Goal: Transaction & Acquisition: Purchase product/service

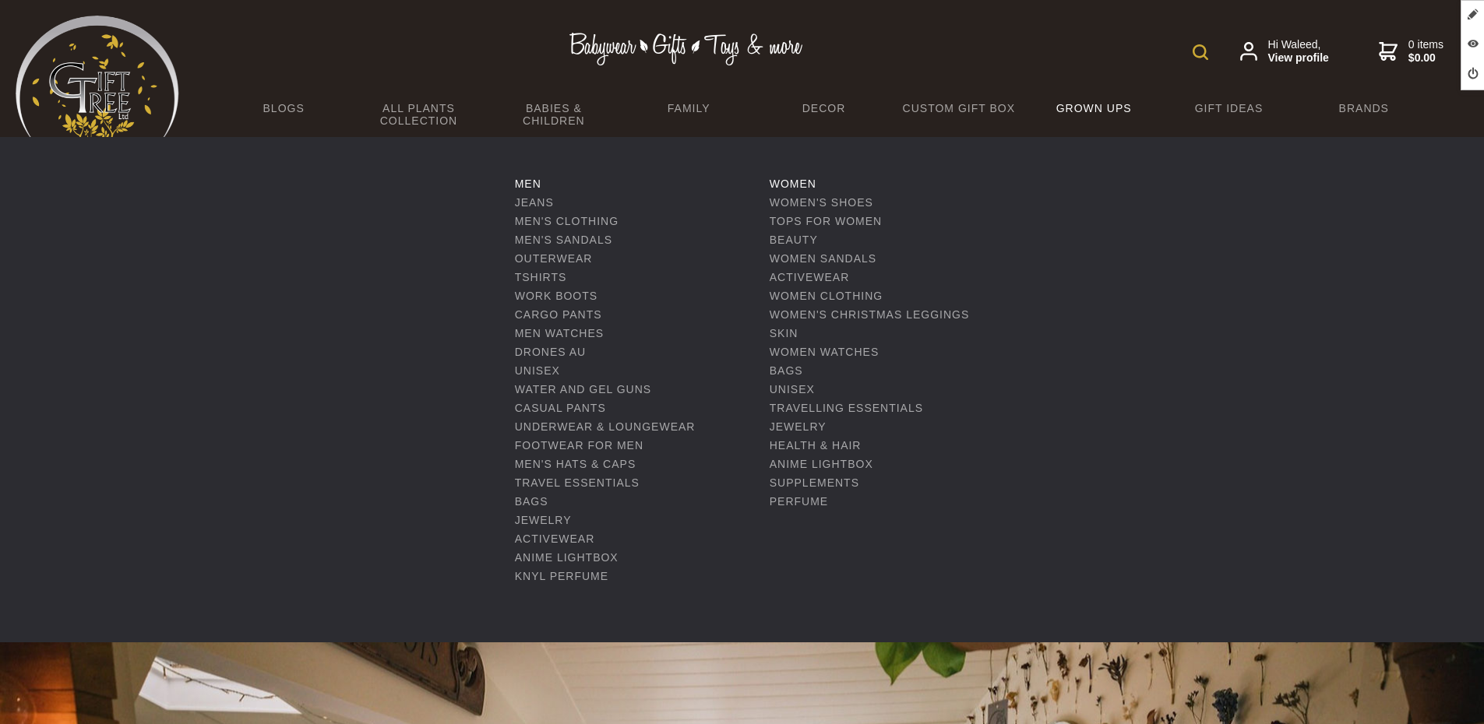
click at [1076, 105] on link "Grown Ups" at bounding box center [1093, 108] width 135 height 33
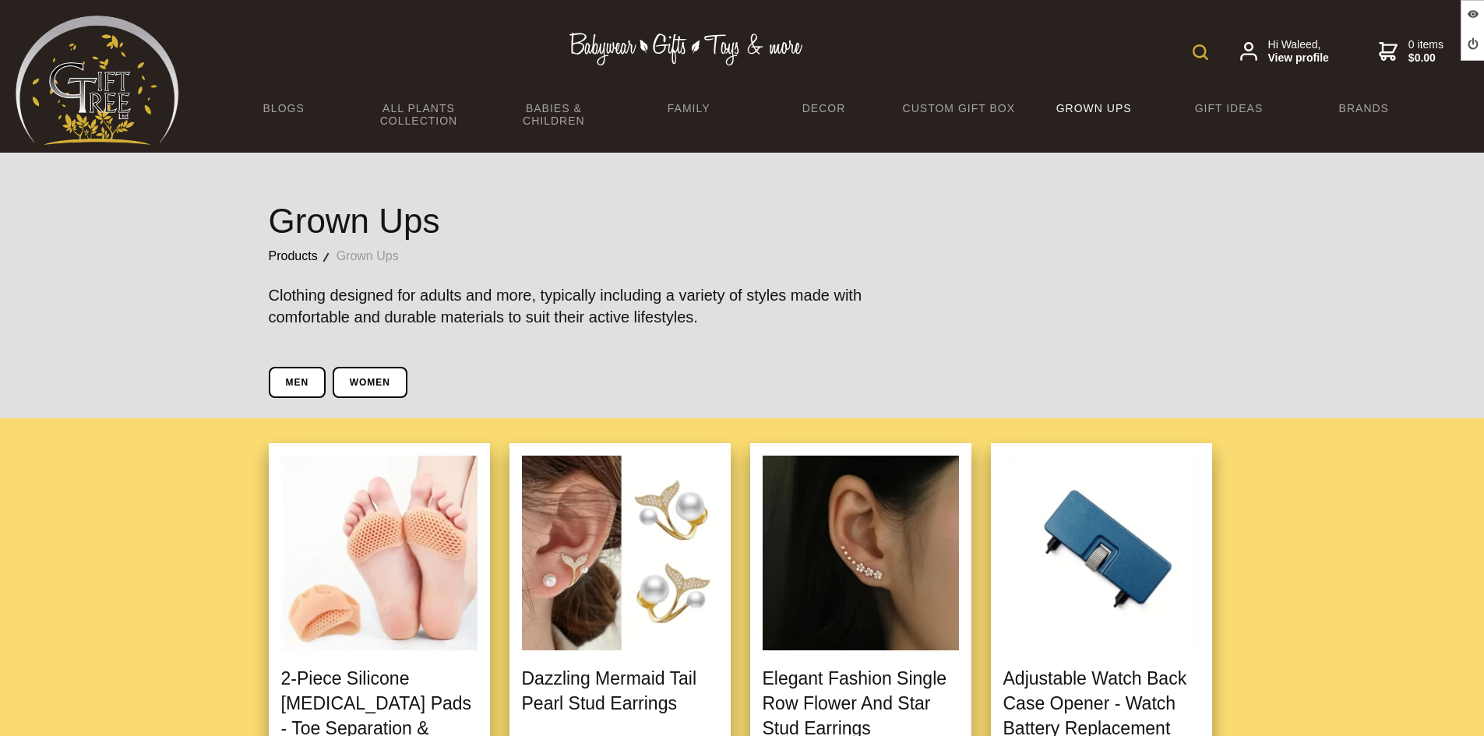
click at [1207, 44] on form at bounding box center [1204, 51] width 23 height 28
click at [1206, 52] on img at bounding box center [1201, 52] width 16 height 16
paste input "Europe And America Creative Ear Clip Ring"
type input "Europe And America Creative Ear Clip Ring"
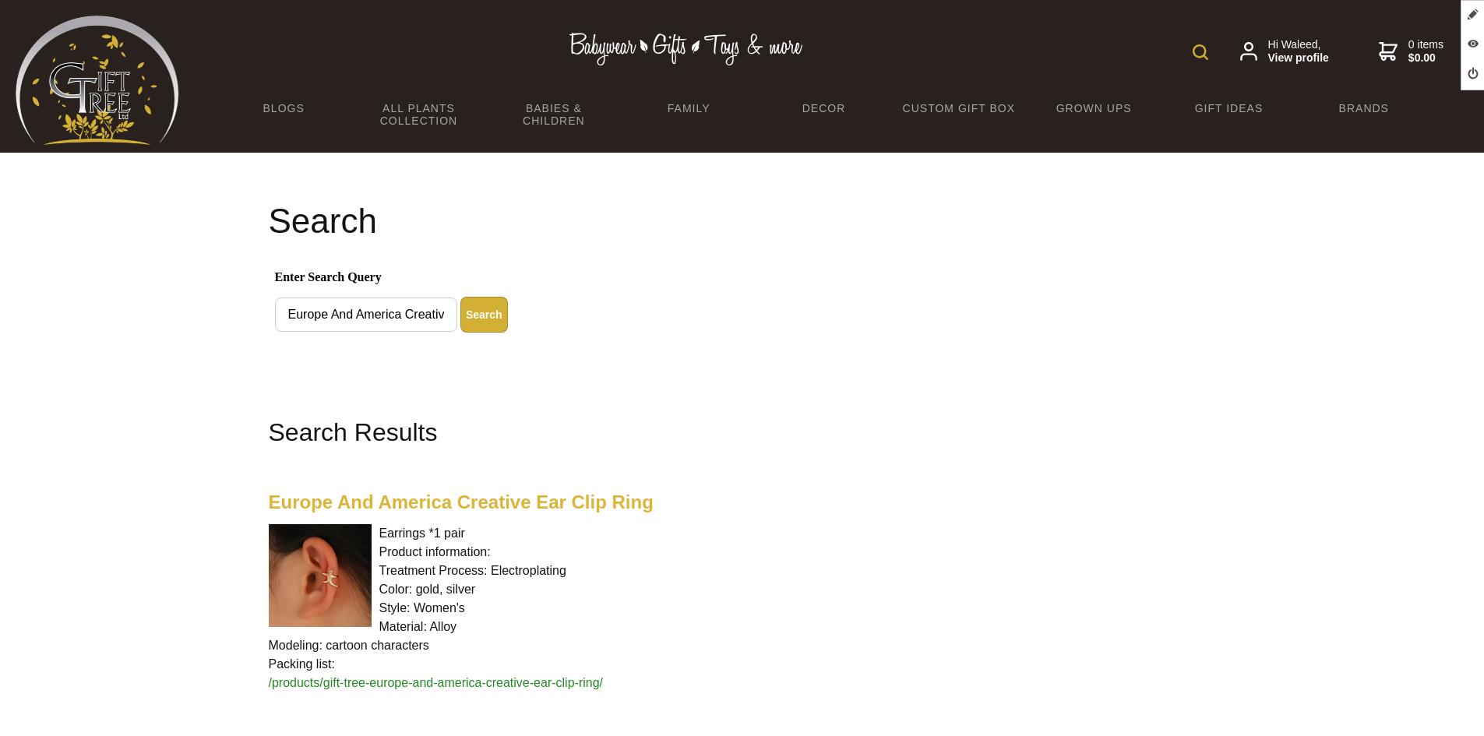
scroll to position [156, 0]
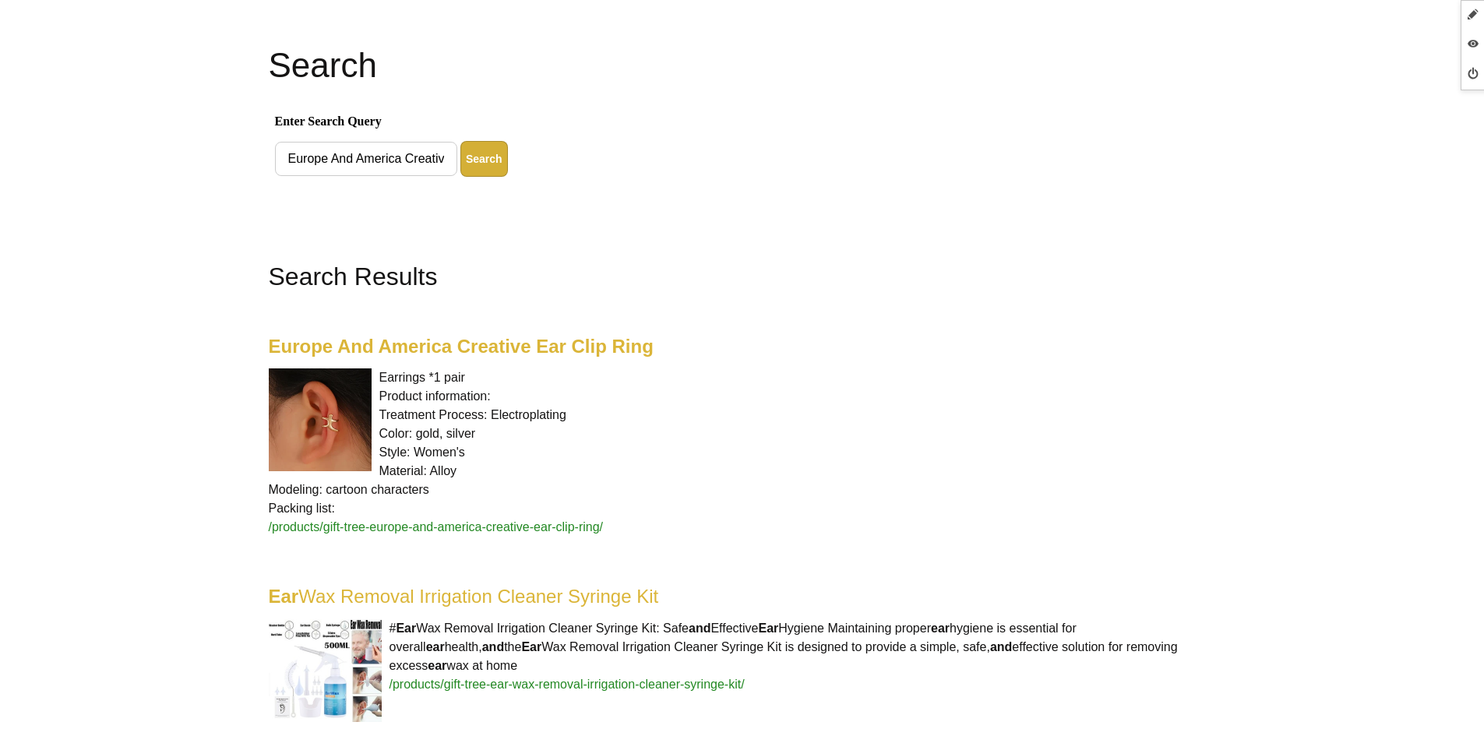
click at [459, 352] on highlight "Europe And America Creative Ear Clip Ring" at bounding box center [461, 346] width 385 height 21
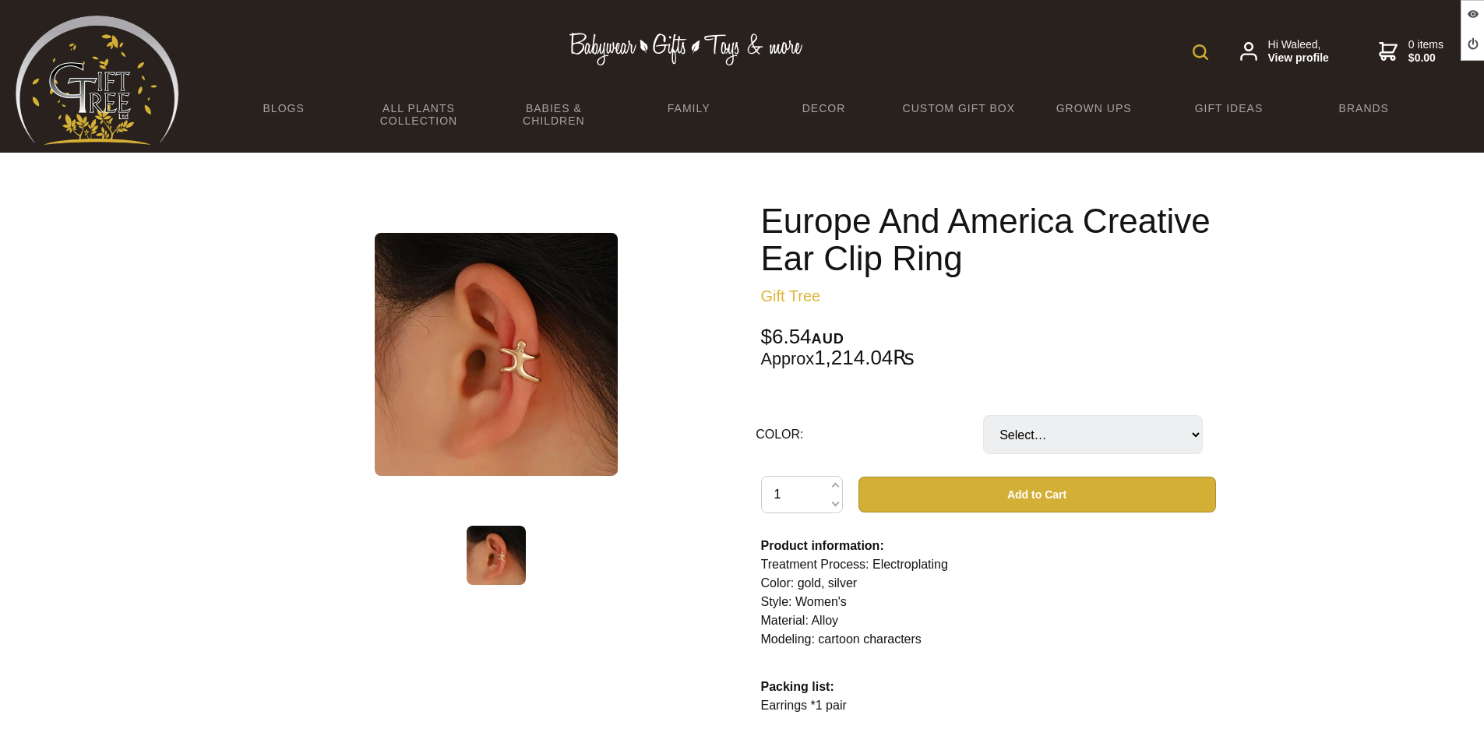
drag, startPoint x: 844, startPoint y: 338, endPoint x: 764, endPoint y: 337, distance: 79.5
click at [764, 337] on div "$6.54 AUD Approx 1,214.04₨" at bounding box center [988, 347] width 455 height 41
click at [883, 359] on div "$6.54 AUD Approx 1,214.04₨" at bounding box center [988, 347] width 455 height 41
drag, startPoint x: 914, startPoint y: 358, endPoint x: 764, endPoint y: 332, distance: 151.8
click at [764, 332] on div "$6.54 AUD Approx 1,214.04₨" at bounding box center [988, 347] width 455 height 41
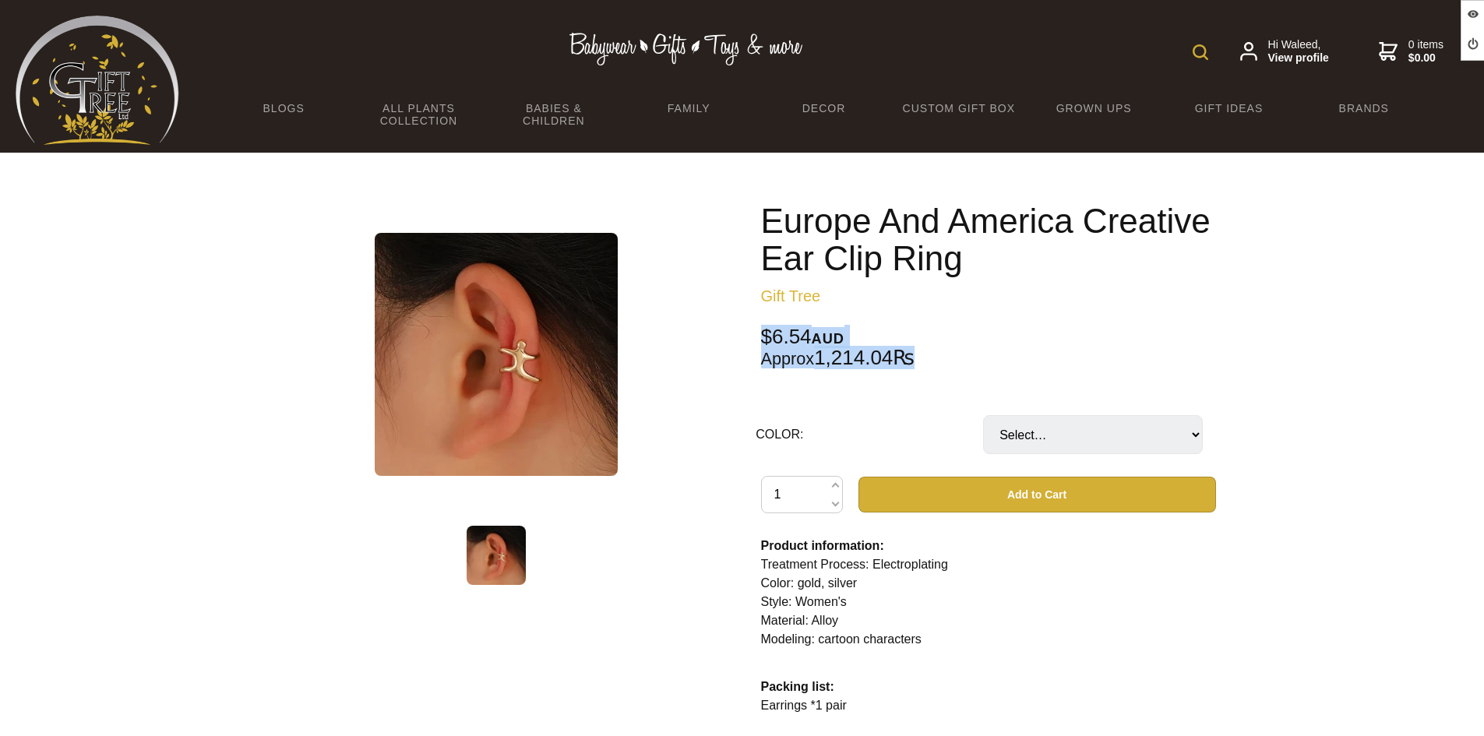
click at [830, 335] on span "AUD" at bounding box center [828, 339] width 33 height 16
drag, startPoint x: 812, startPoint y: 361, endPoint x: 767, endPoint y: 340, distance: 49.5
click at [767, 340] on div "$6.54 AUD Approx 1,214.04₨" at bounding box center [988, 347] width 455 height 41
drag, startPoint x: 762, startPoint y: 339, endPoint x: 809, endPoint y: 359, distance: 51.7
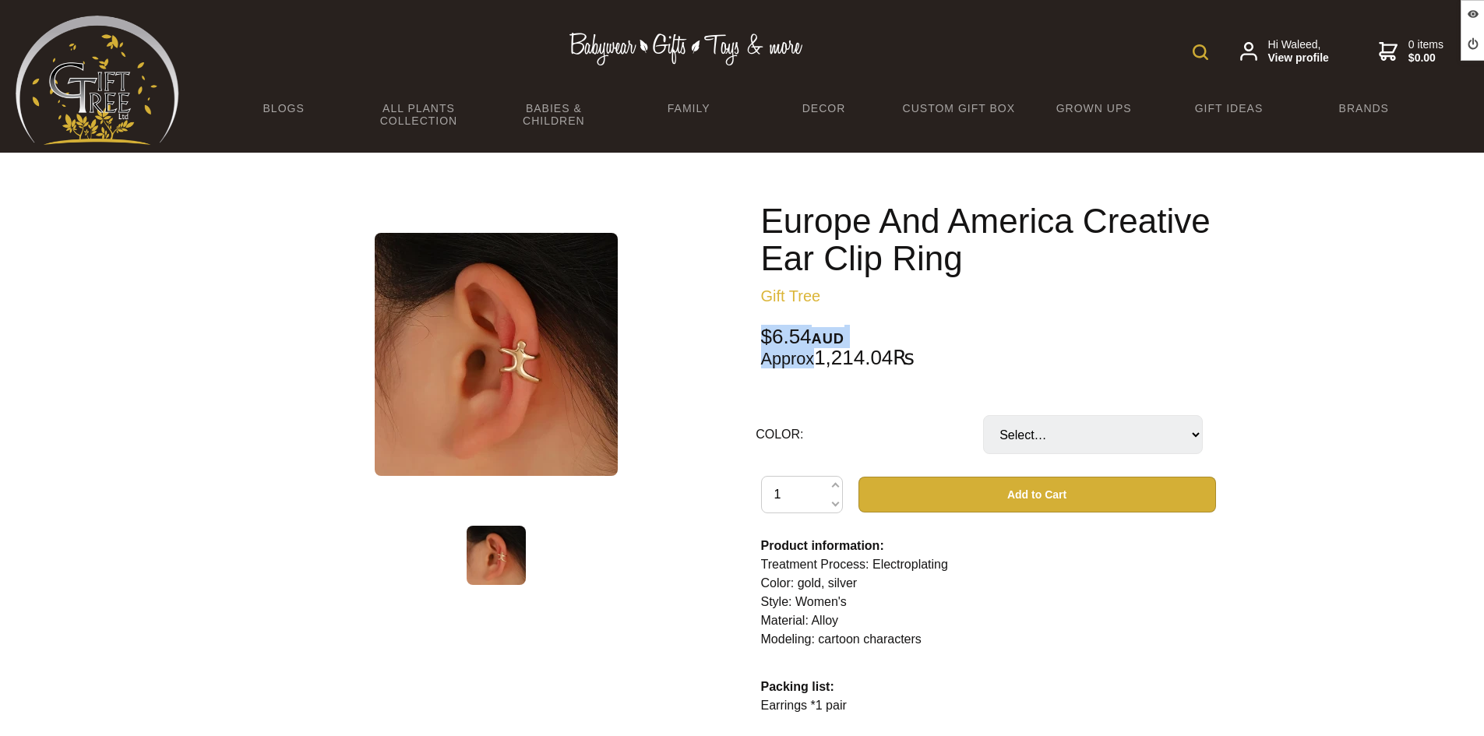
click at [809, 359] on div "$6.54 AUD Approx 1,214.04₨" at bounding box center [988, 347] width 455 height 41
click at [816, 360] on div "$6.54 AUD Approx 1,214.04₨" at bounding box center [988, 347] width 455 height 41
